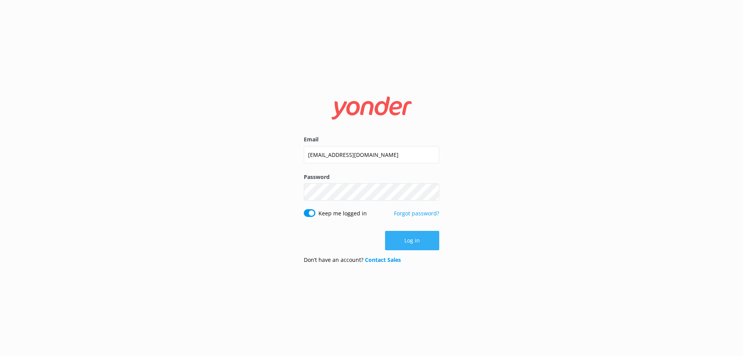
click at [404, 240] on button "Log in" at bounding box center [412, 240] width 54 height 19
